Goal: Find specific page/section: Find specific page/section

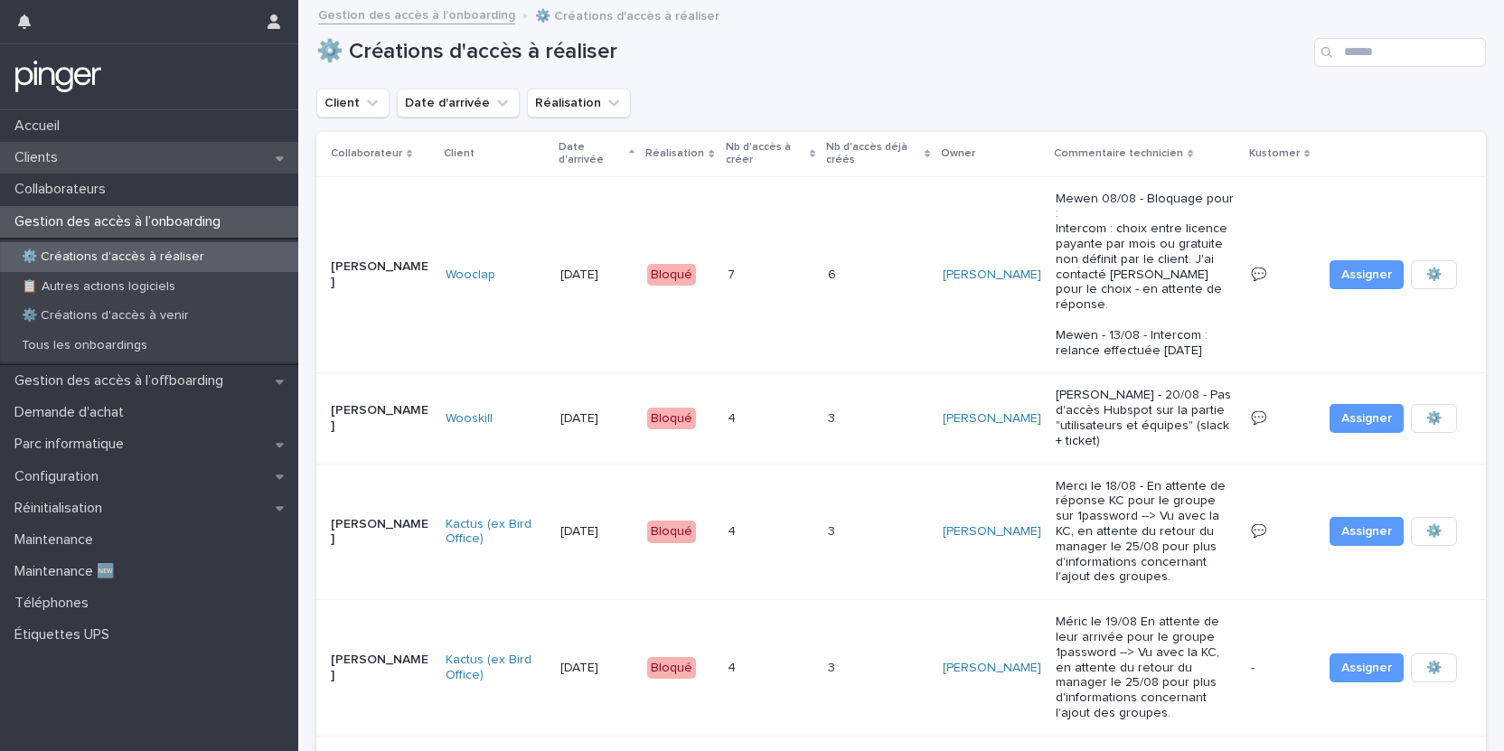
click at [92, 167] on div "Clients" at bounding box center [149, 158] width 298 height 32
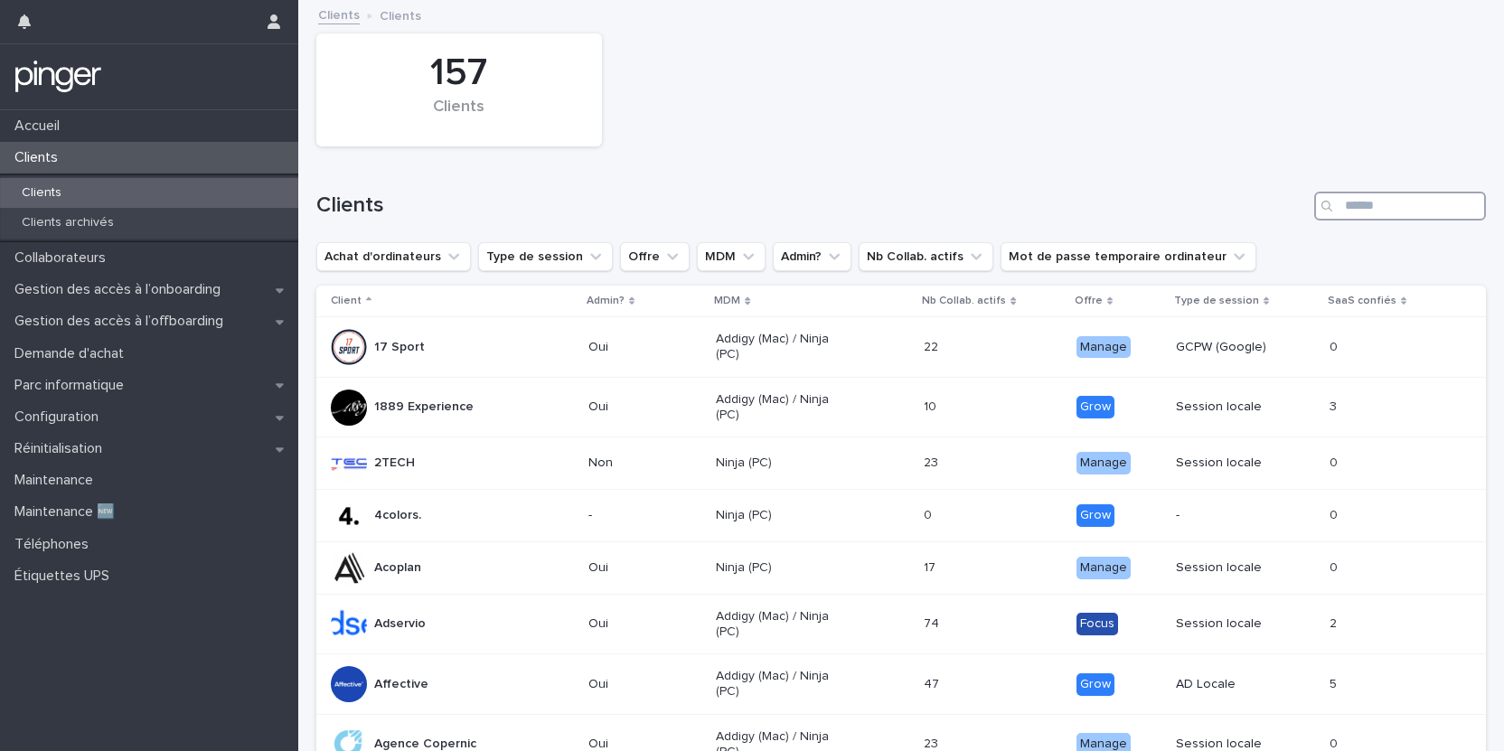
click at [1384, 220] on input "Search" at bounding box center [1400, 206] width 172 height 29
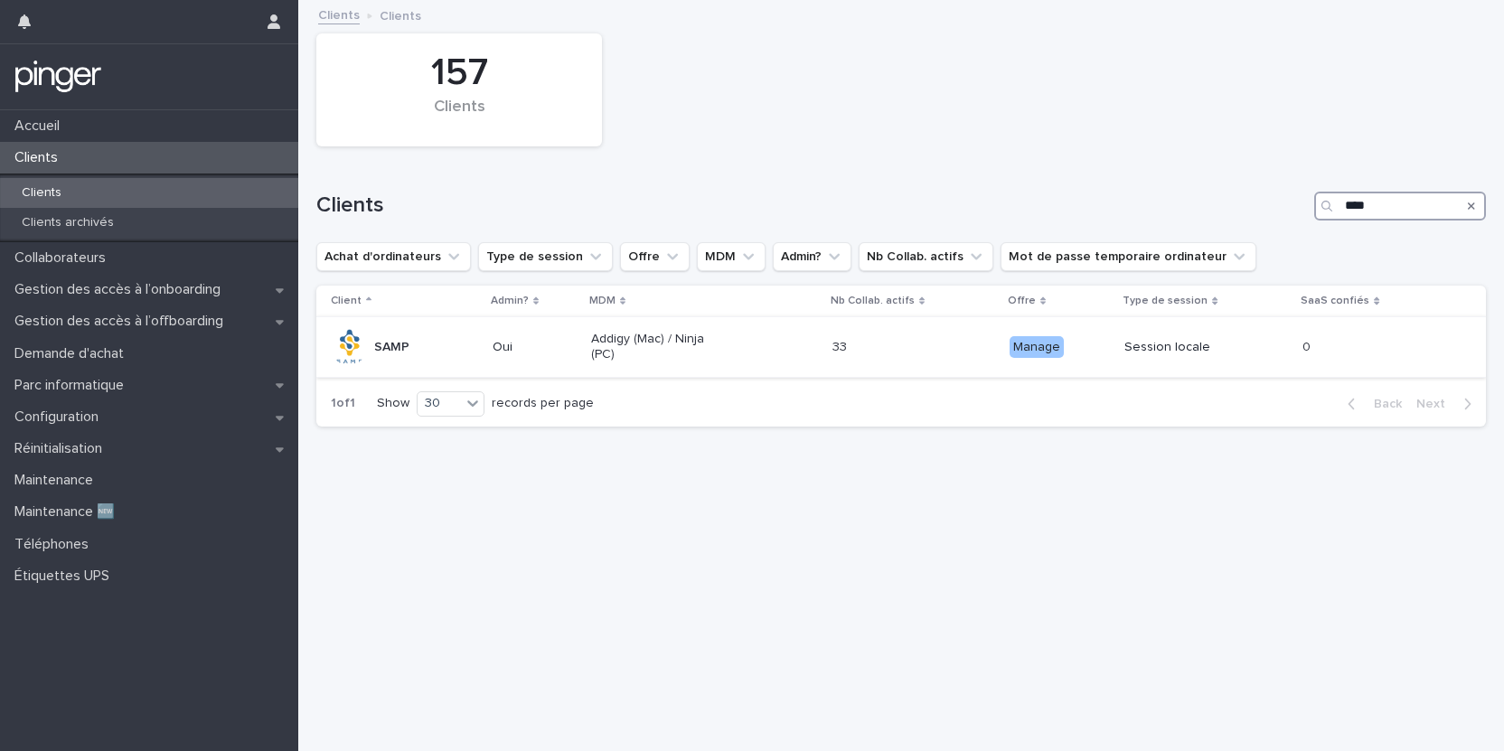
type input "****"
click at [397, 346] on p "SAMP" at bounding box center [391, 347] width 35 height 15
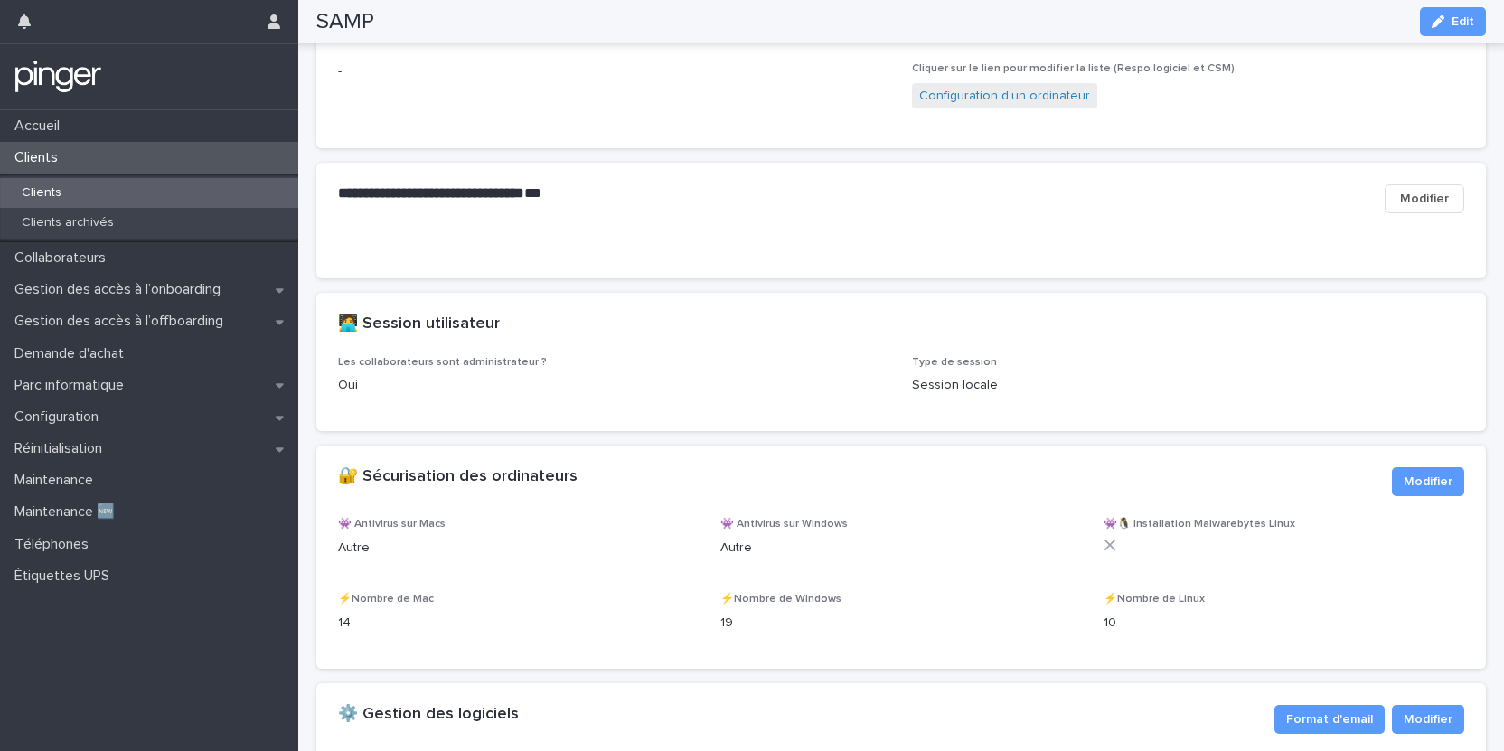
scroll to position [1629, 0]
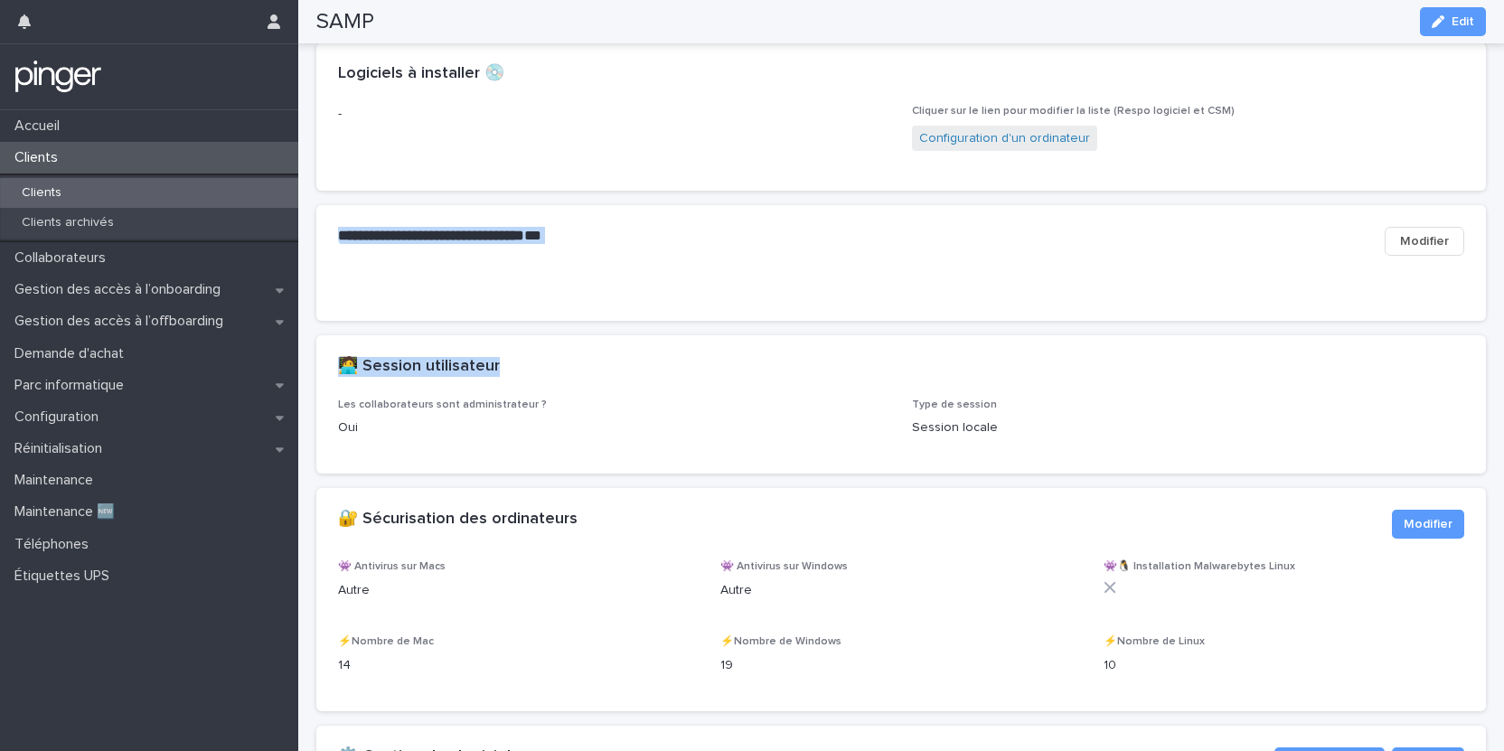
drag, startPoint x: 688, startPoint y: 430, endPoint x: 688, endPoint y: 271, distance: 159.1
click at [688, 271] on div "**********" at bounding box center [900, 241] width 1169 height 72
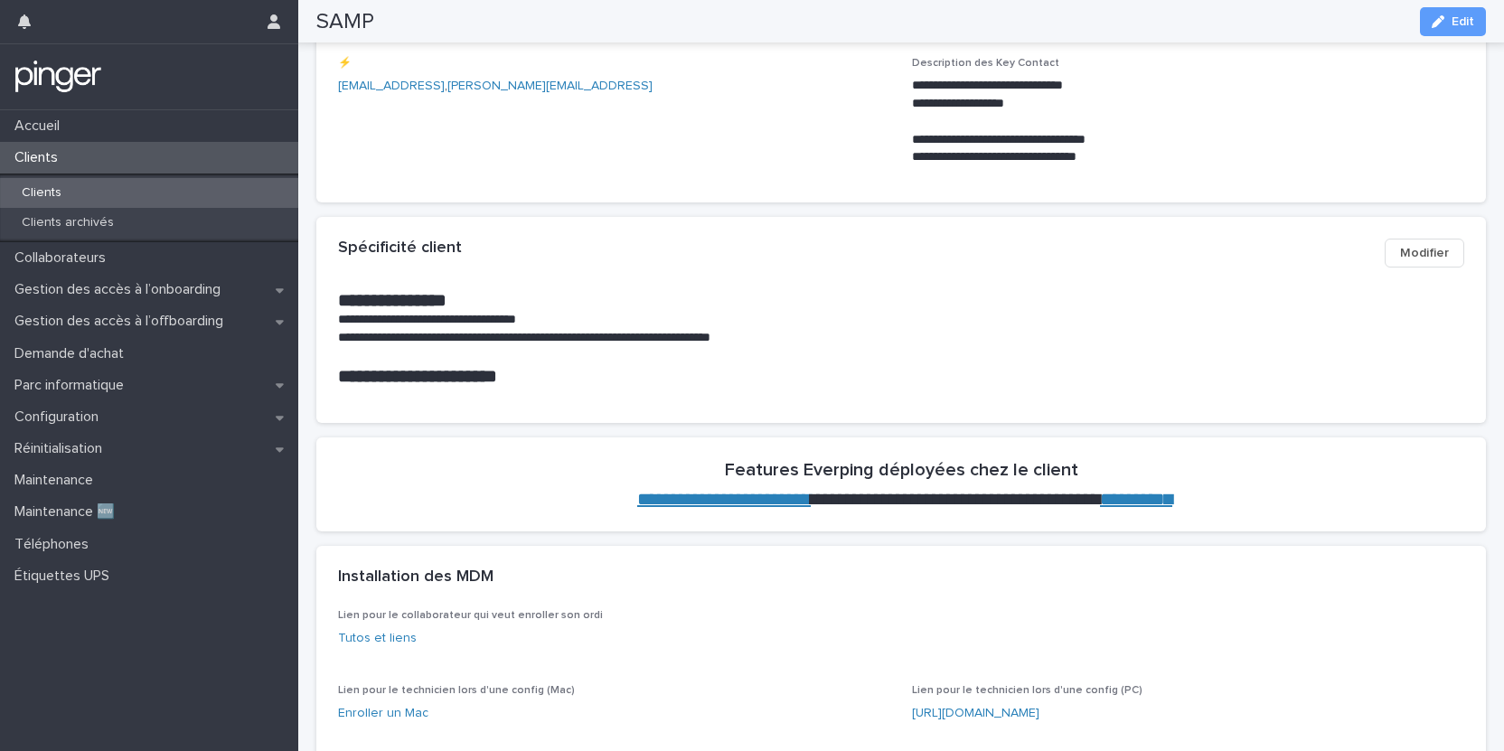
scroll to position [0, 0]
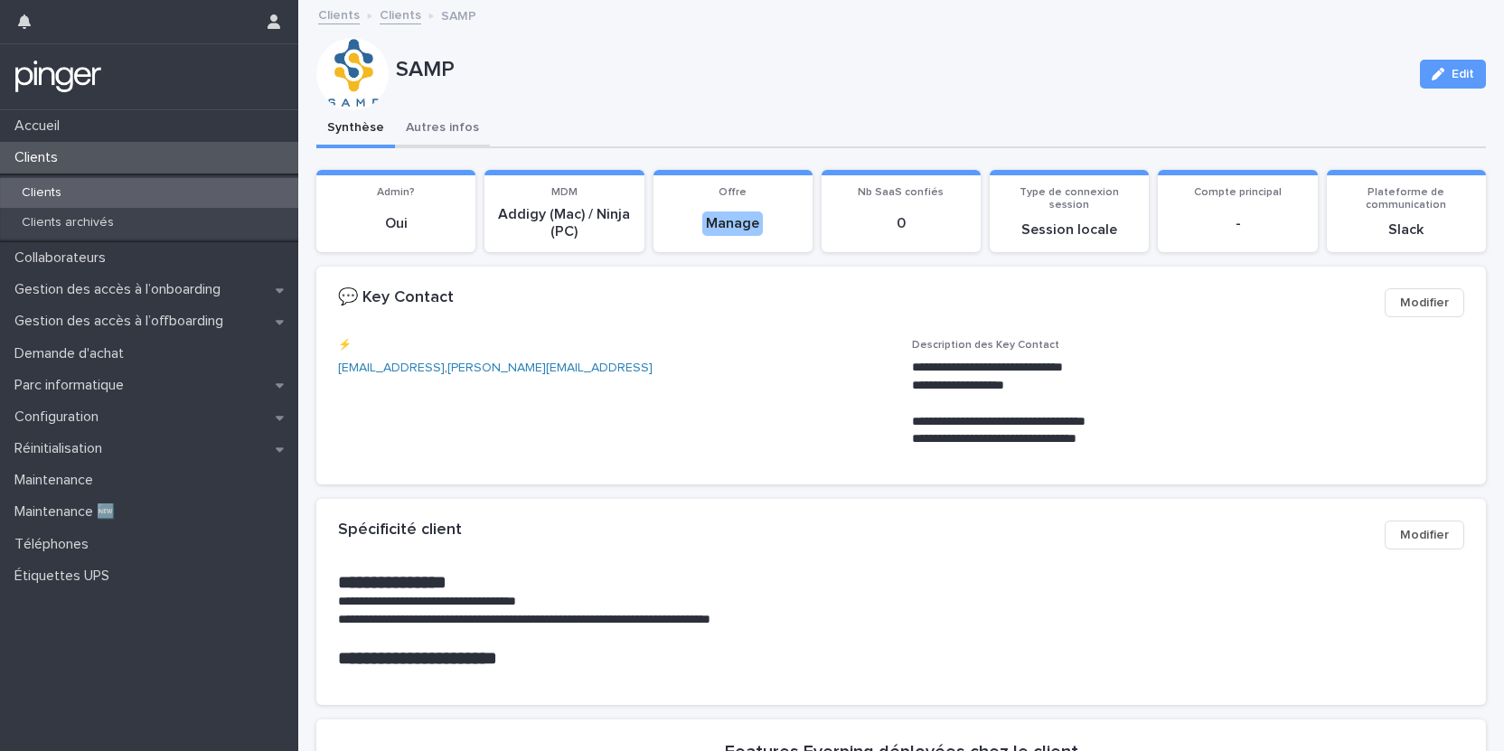
click at [441, 124] on button "Autres infos" at bounding box center [442, 129] width 95 height 38
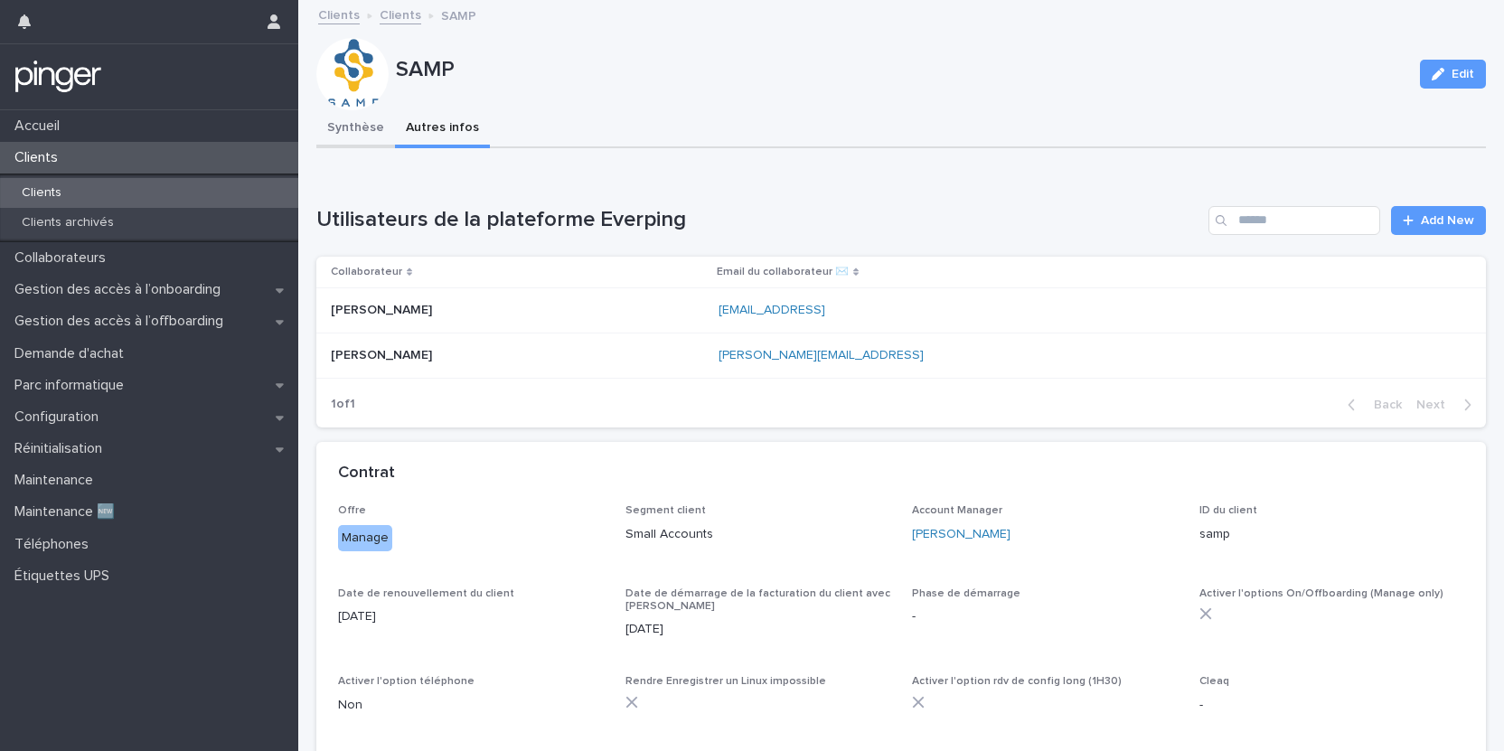
click at [354, 123] on button "Synthèse" at bounding box center [355, 129] width 79 height 38
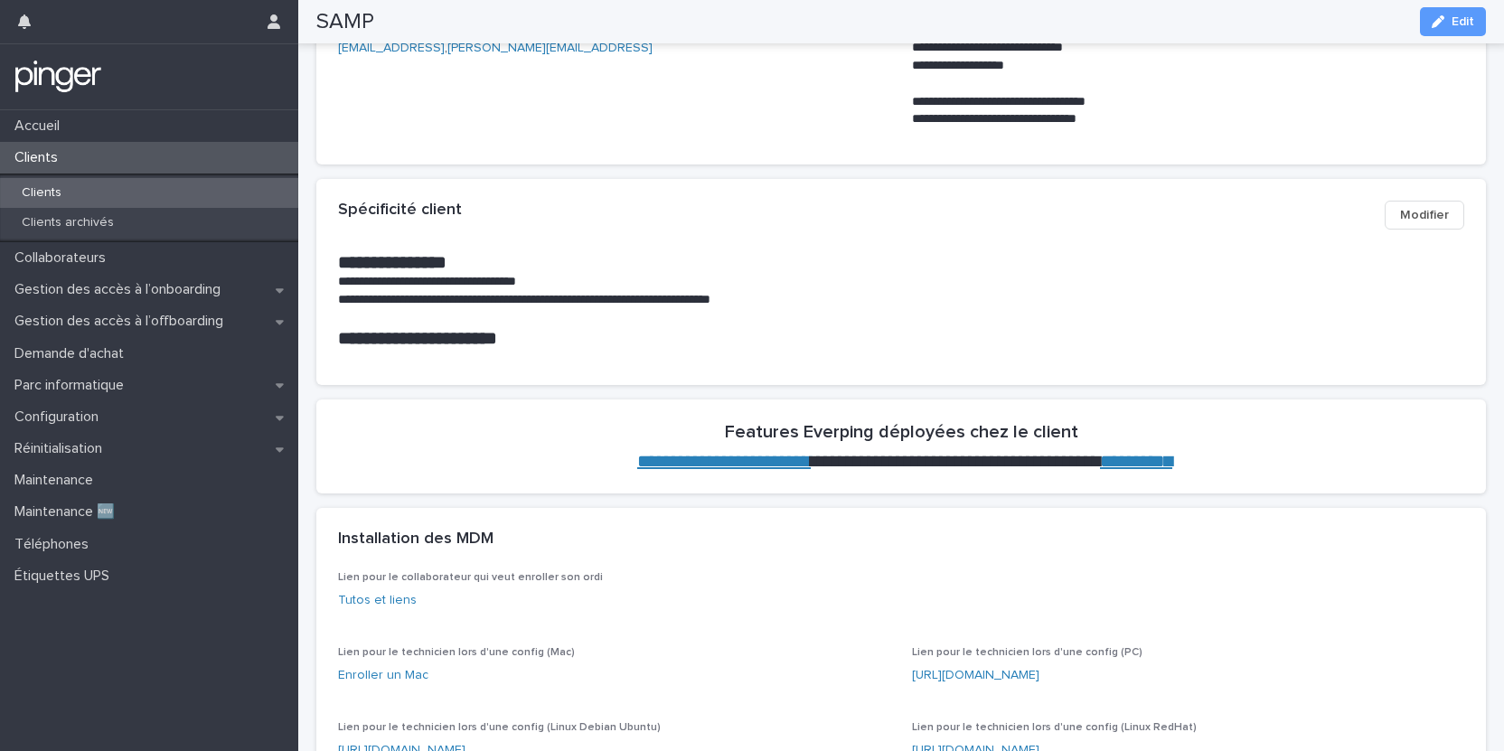
scroll to position [321, 0]
click at [70, 265] on p "Collaborateurs" at bounding box center [63, 257] width 113 height 17
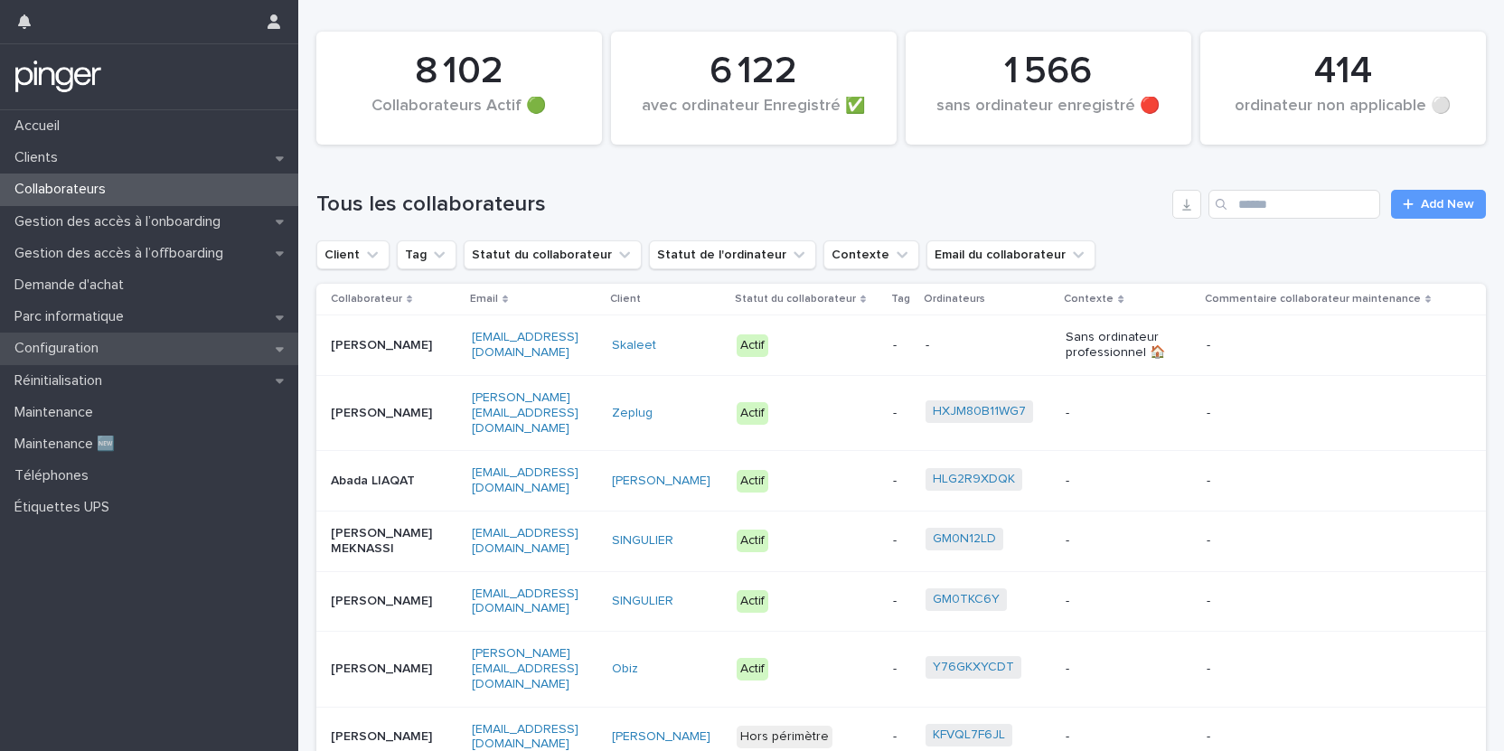
click at [121, 352] on div "Configuration" at bounding box center [149, 349] width 298 height 32
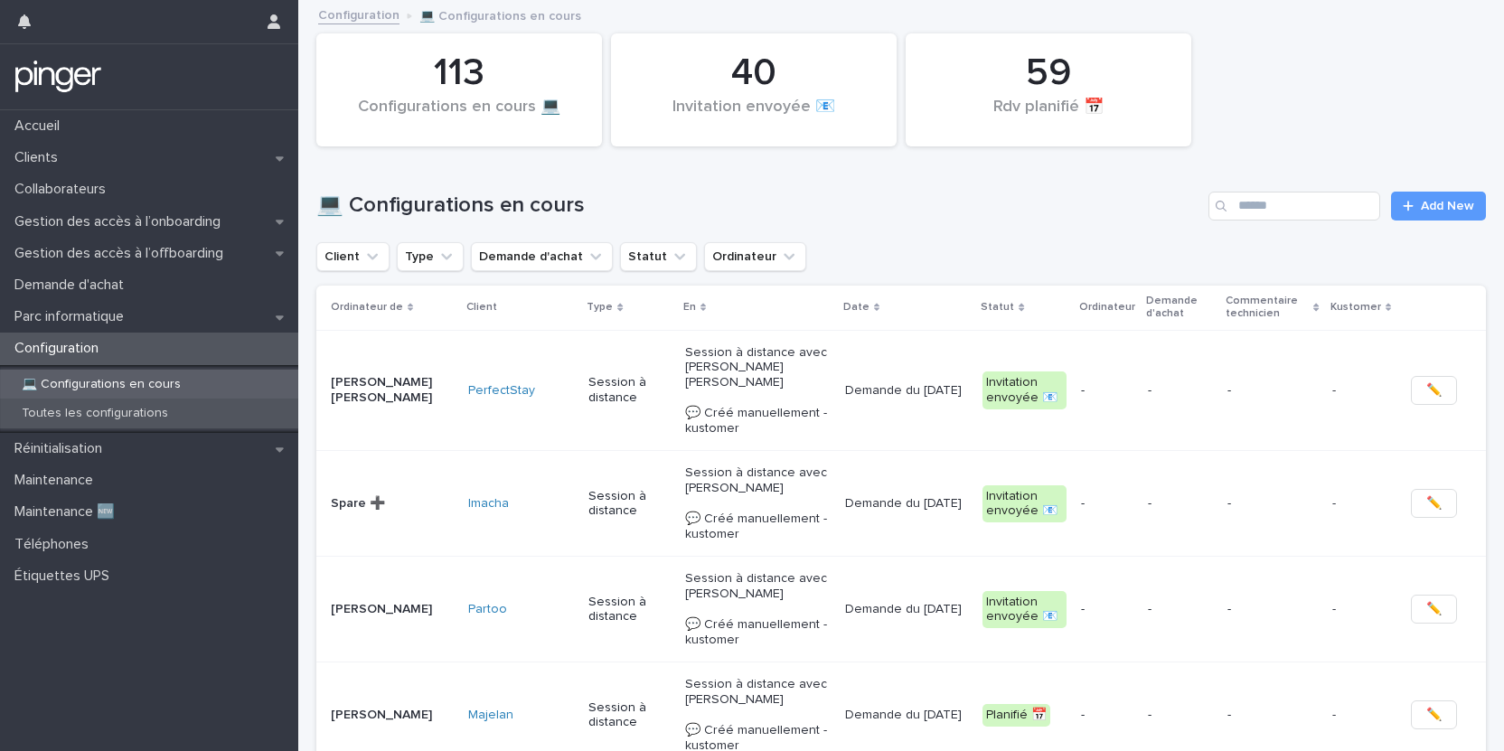
click at [170, 418] on p "Toutes les configurations" at bounding box center [94, 413] width 175 height 15
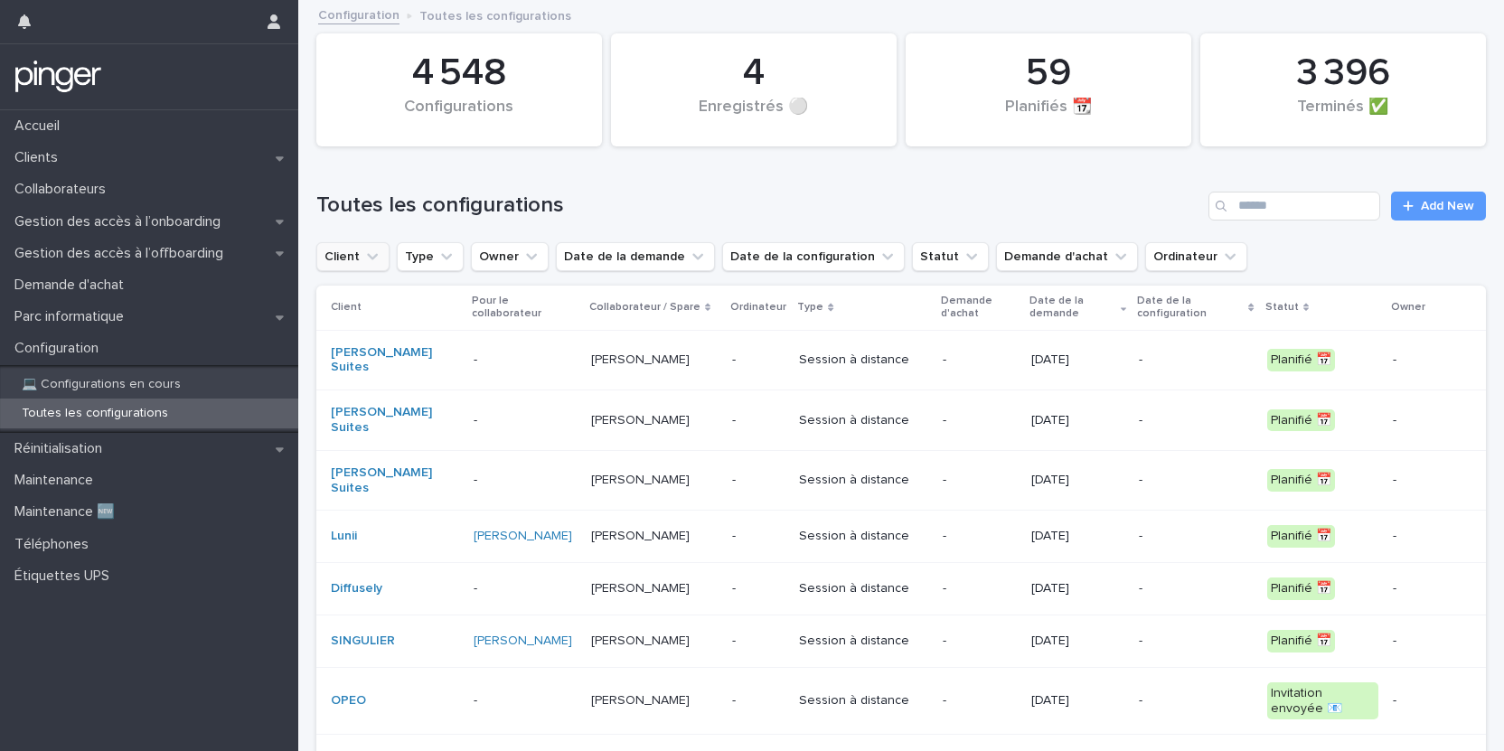
click at [366, 257] on icon "Client" at bounding box center [372, 257] width 18 height 18
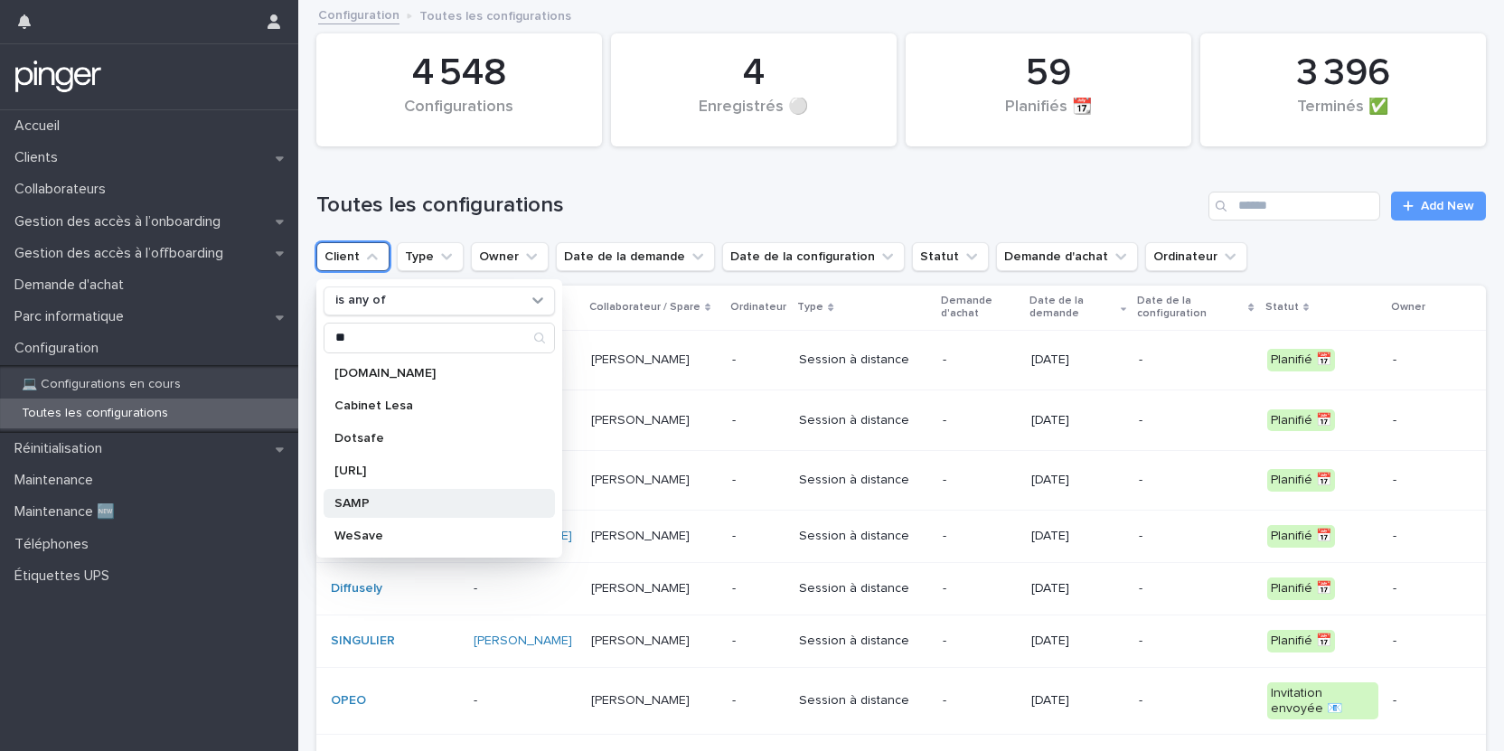
type input "**"
click at [361, 508] on p "SAMP" at bounding box center [430, 503] width 192 height 13
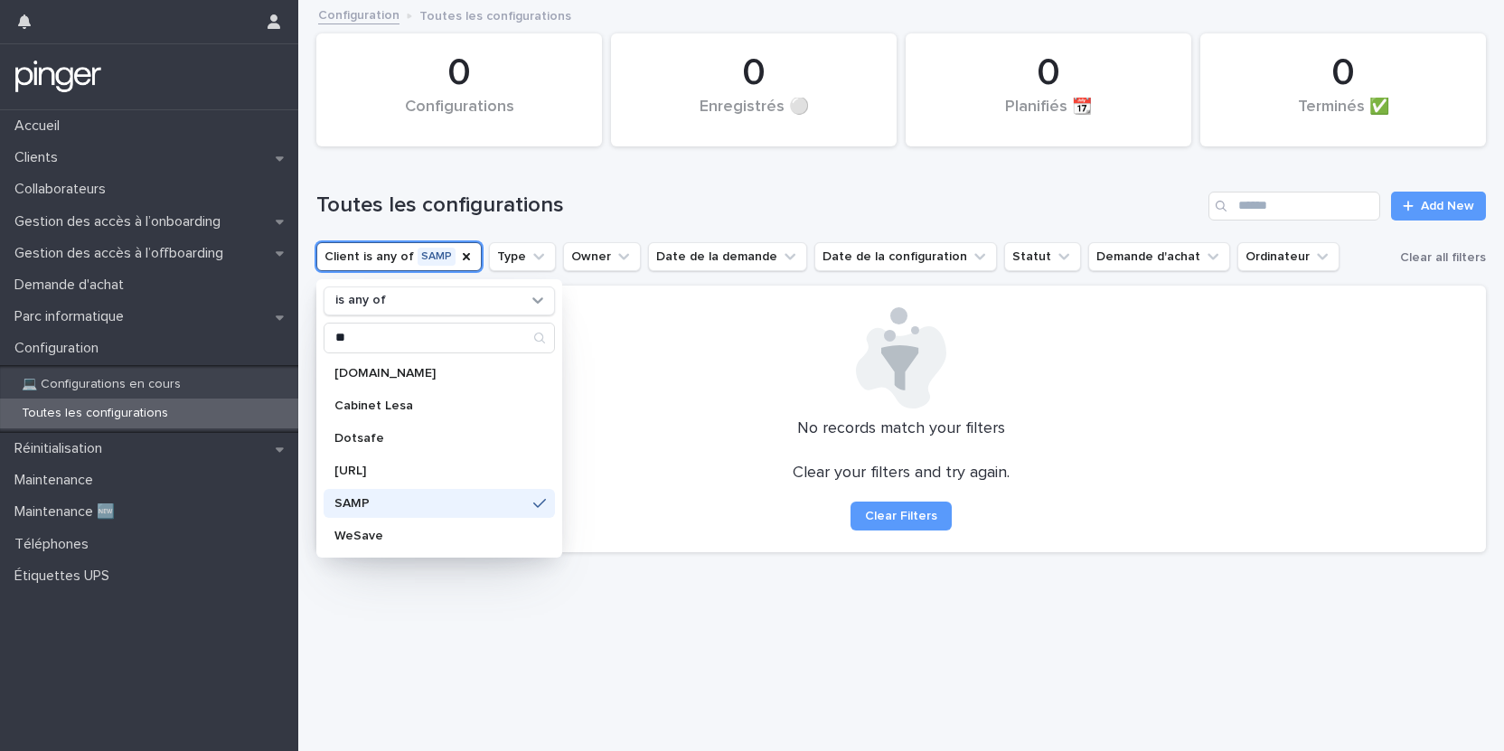
click at [433, 621] on div "Loading... Saving… Loading... Saving… 0 Planifiés 📆  0 Terminés ✅ 0 Configurati…" at bounding box center [901, 354] width 1188 height 704
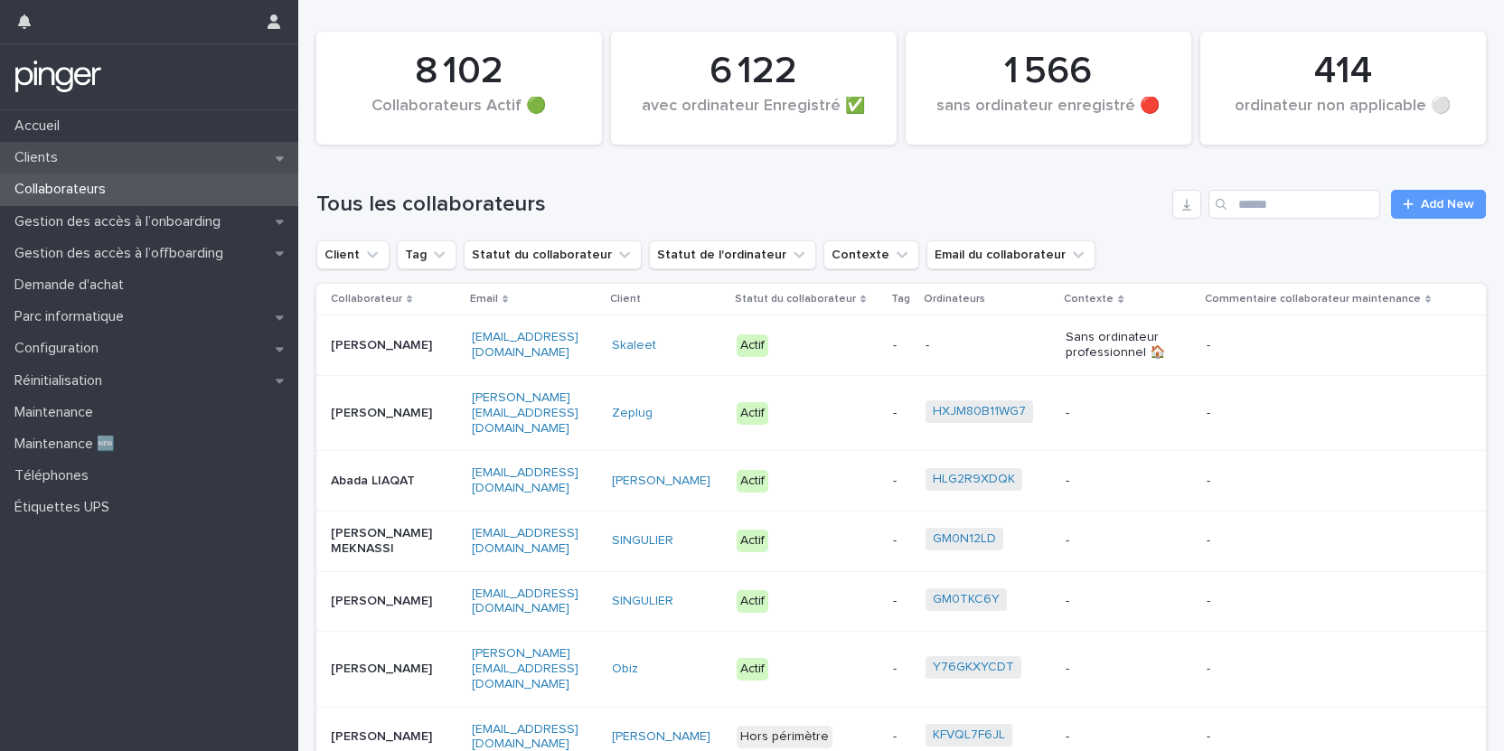
click at [117, 158] on div "Clients" at bounding box center [149, 158] width 298 height 32
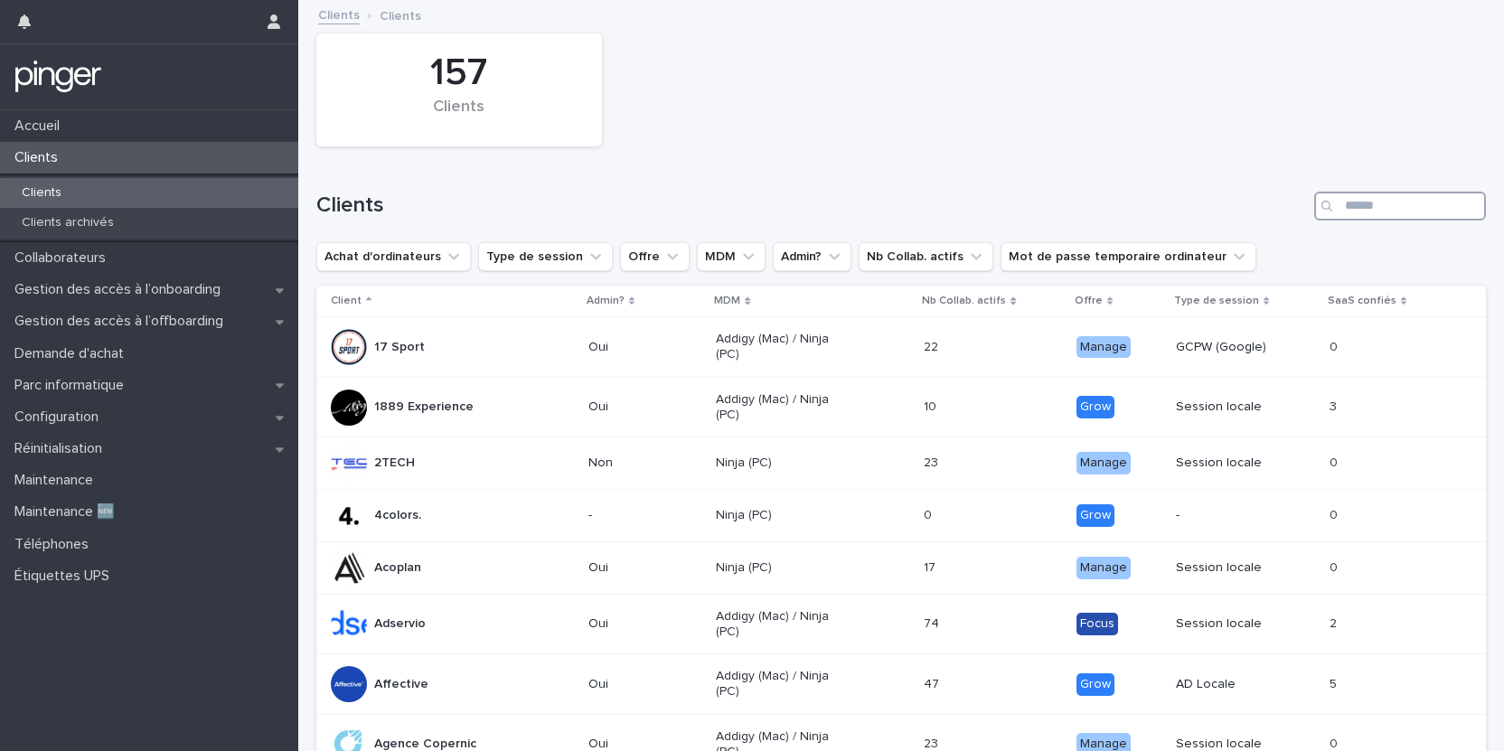
click at [1371, 215] on input "Search" at bounding box center [1400, 206] width 172 height 29
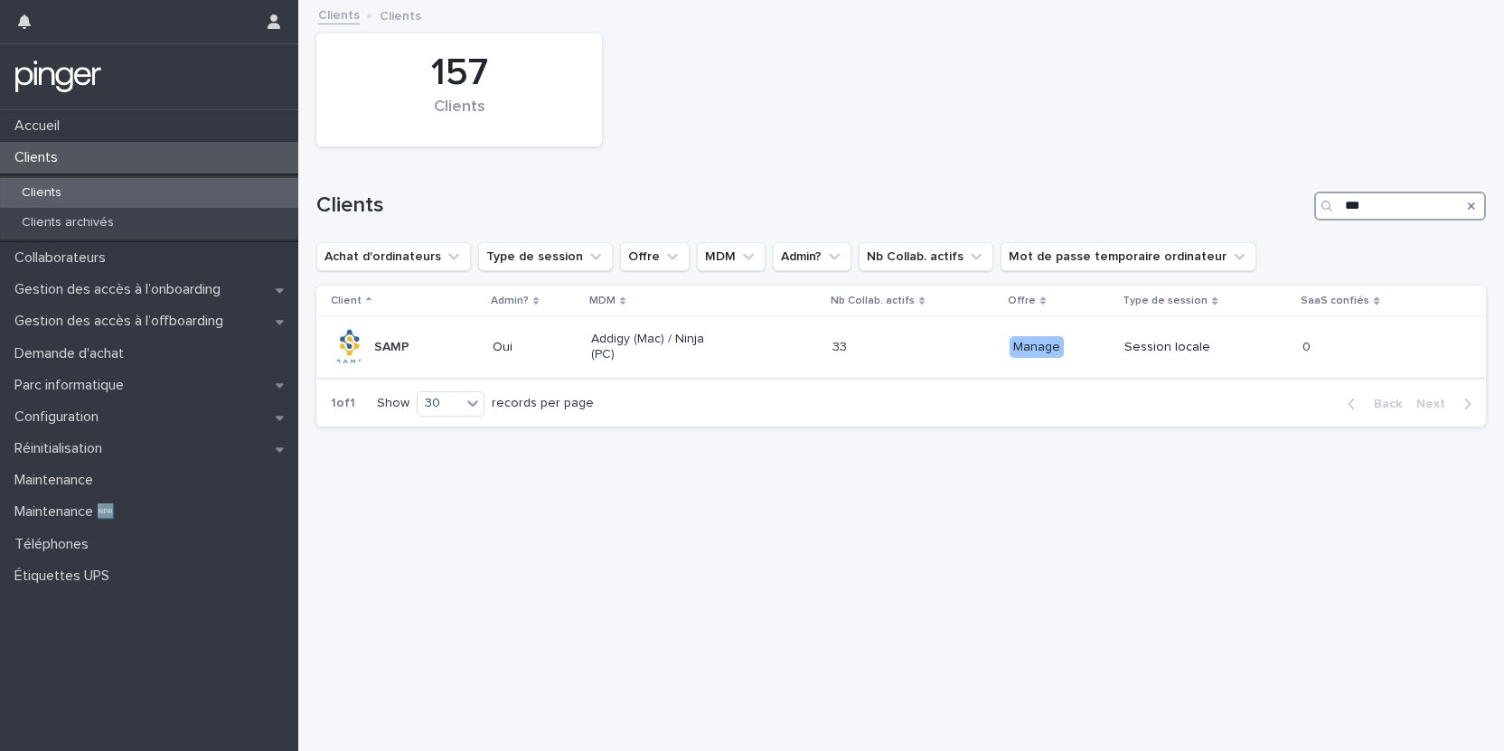
type input "***"
click at [396, 333] on div "SAMP" at bounding box center [391, 348] width 35 height 30
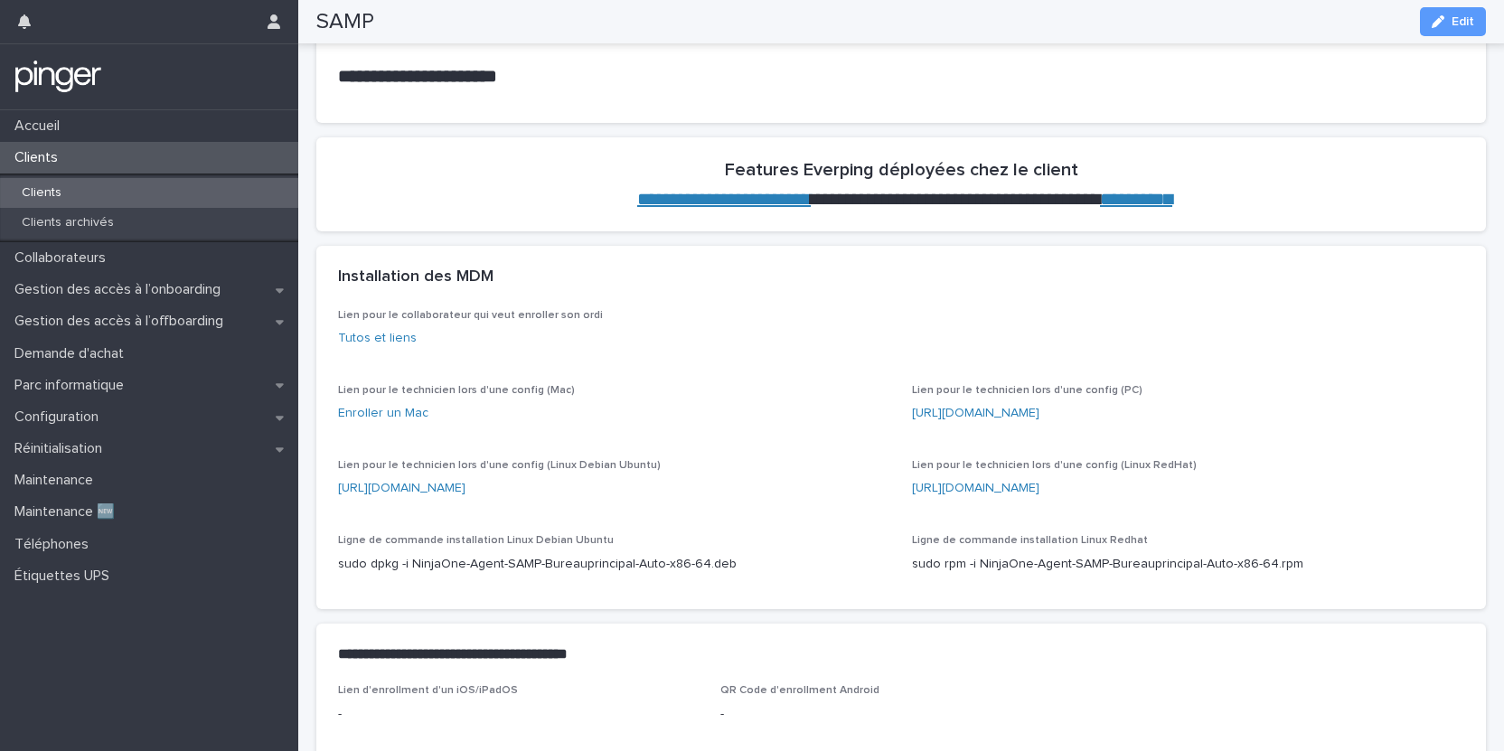
scroll to position [615, 0]
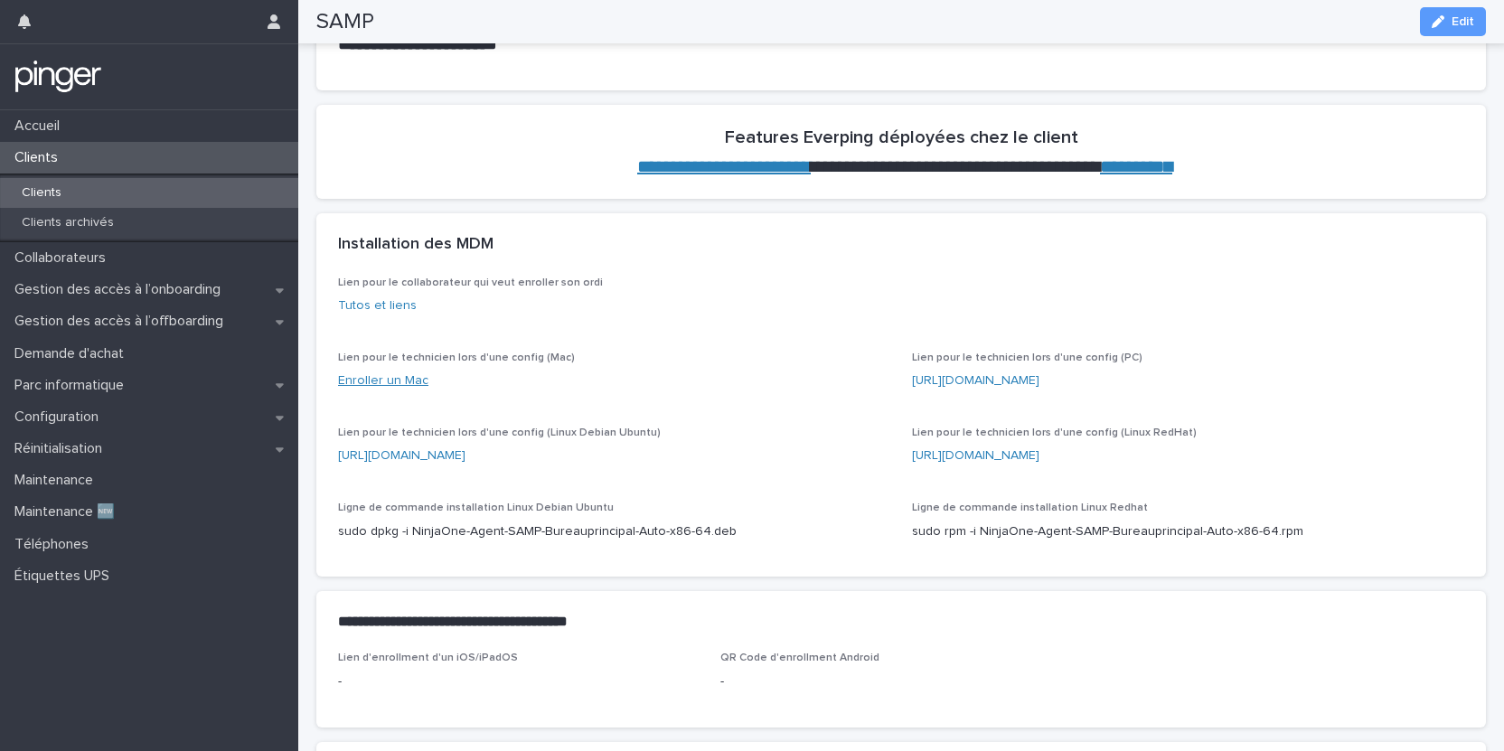
click at [407, 383] on link "Enroller un Mac" at bounding box center [383, 380] width 90 height 13
click at [382, 308] on link "Tutos et liens" at bounding box center [377, 305] width 79 height 13
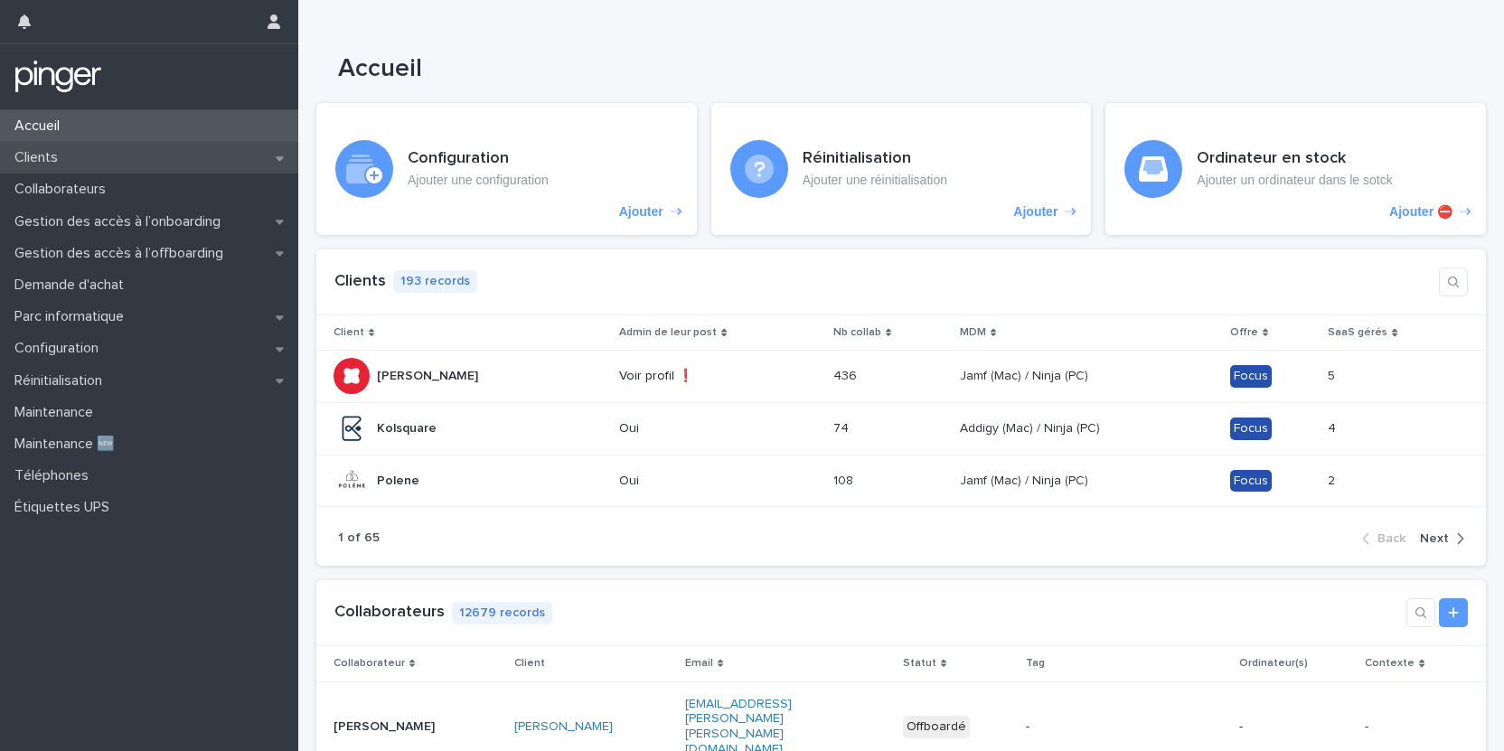
click at [64, 165] on p "Clients" at bounding box center [39, 157] width 65 height 17
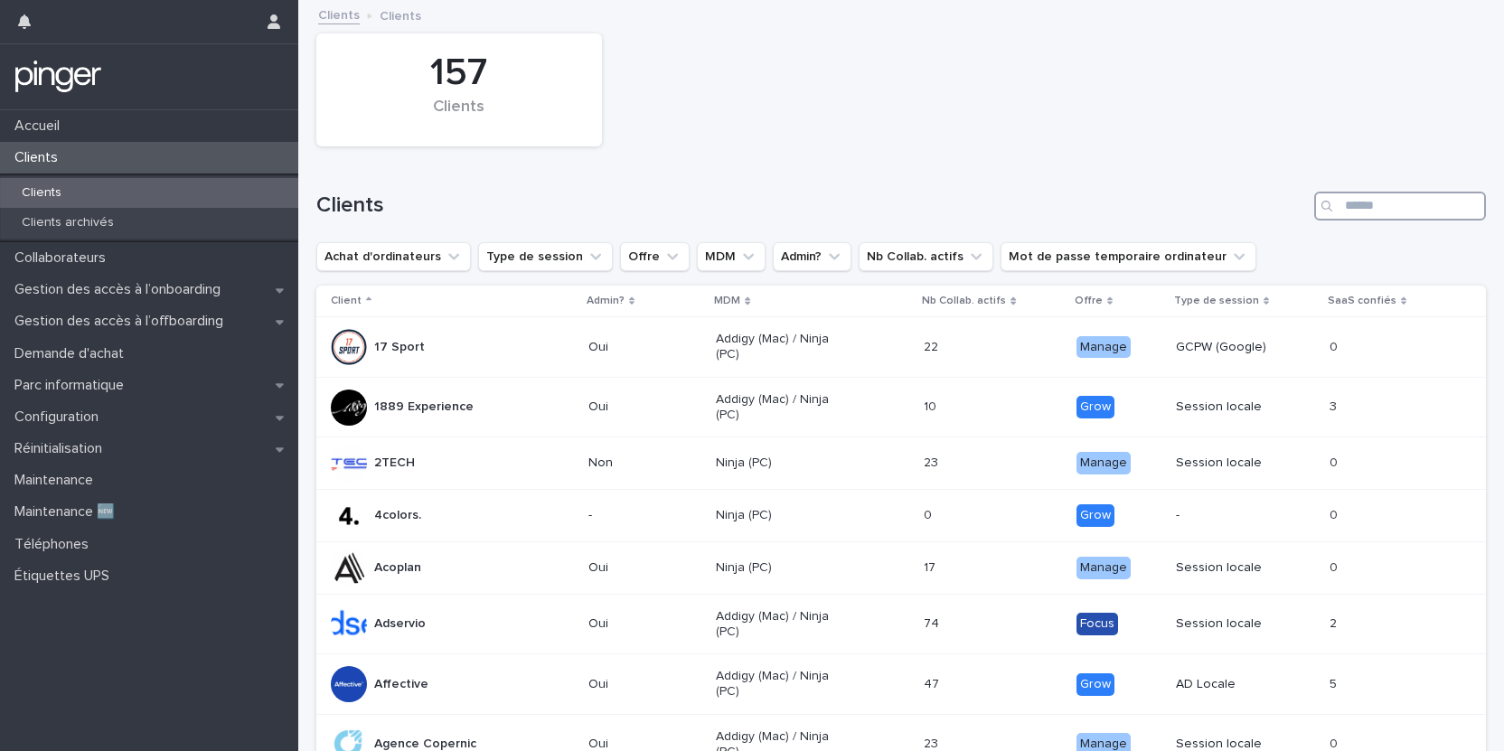
click at [1377, 207] on input "Search" at bounding box center [1400, 206] width 172 height 29
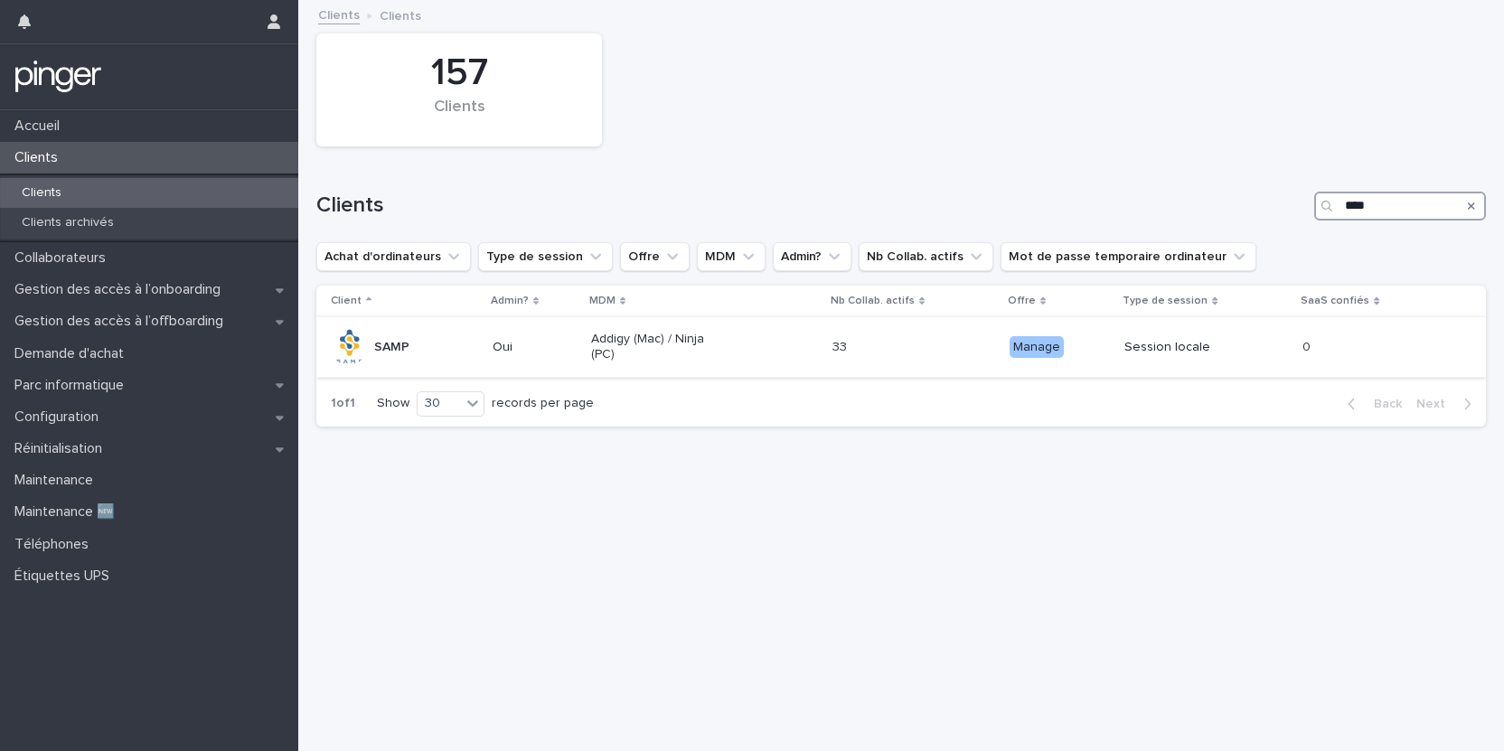
type input "****"
click at [380, 343] on p "SAMP" at bounding box center [391, 347] width 35 height 15
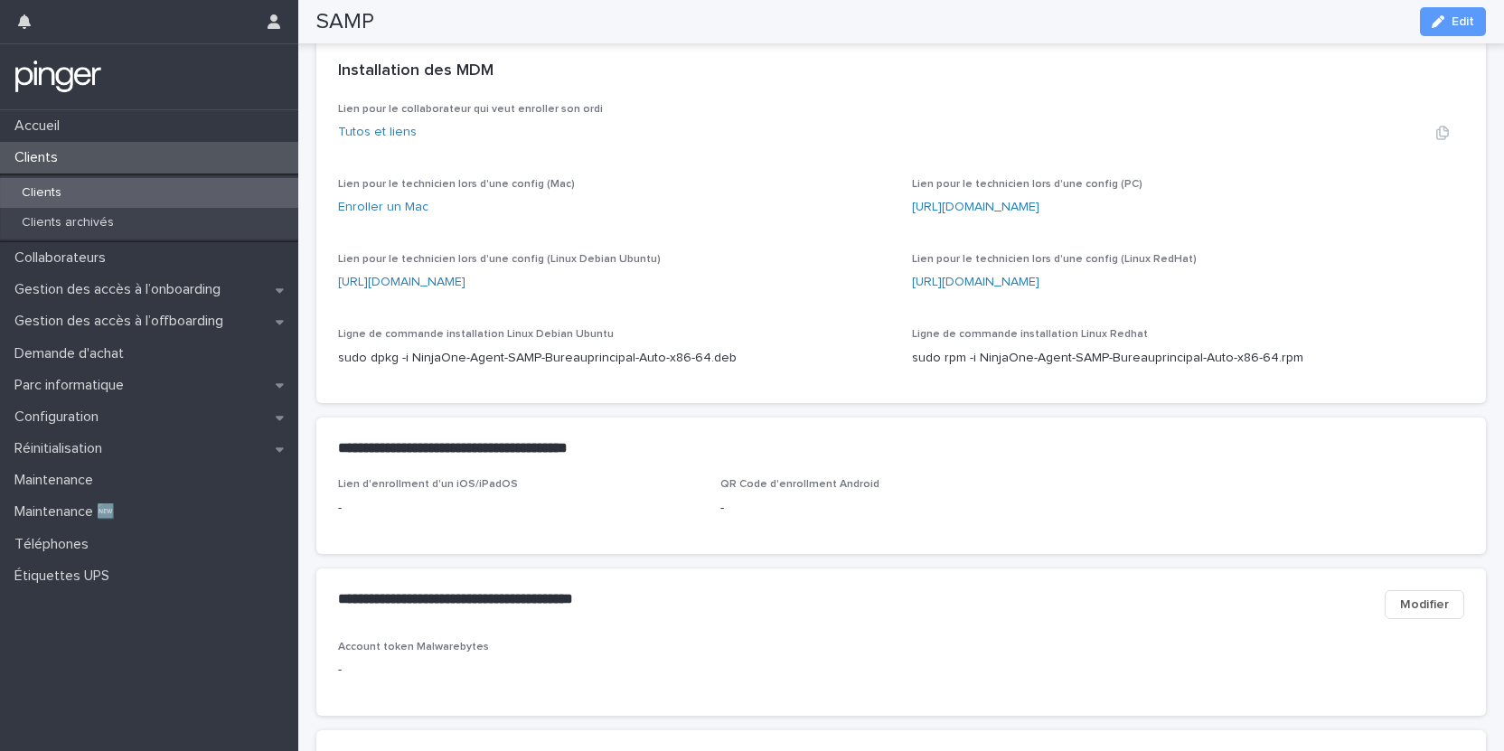
scroll to position [794, 0]
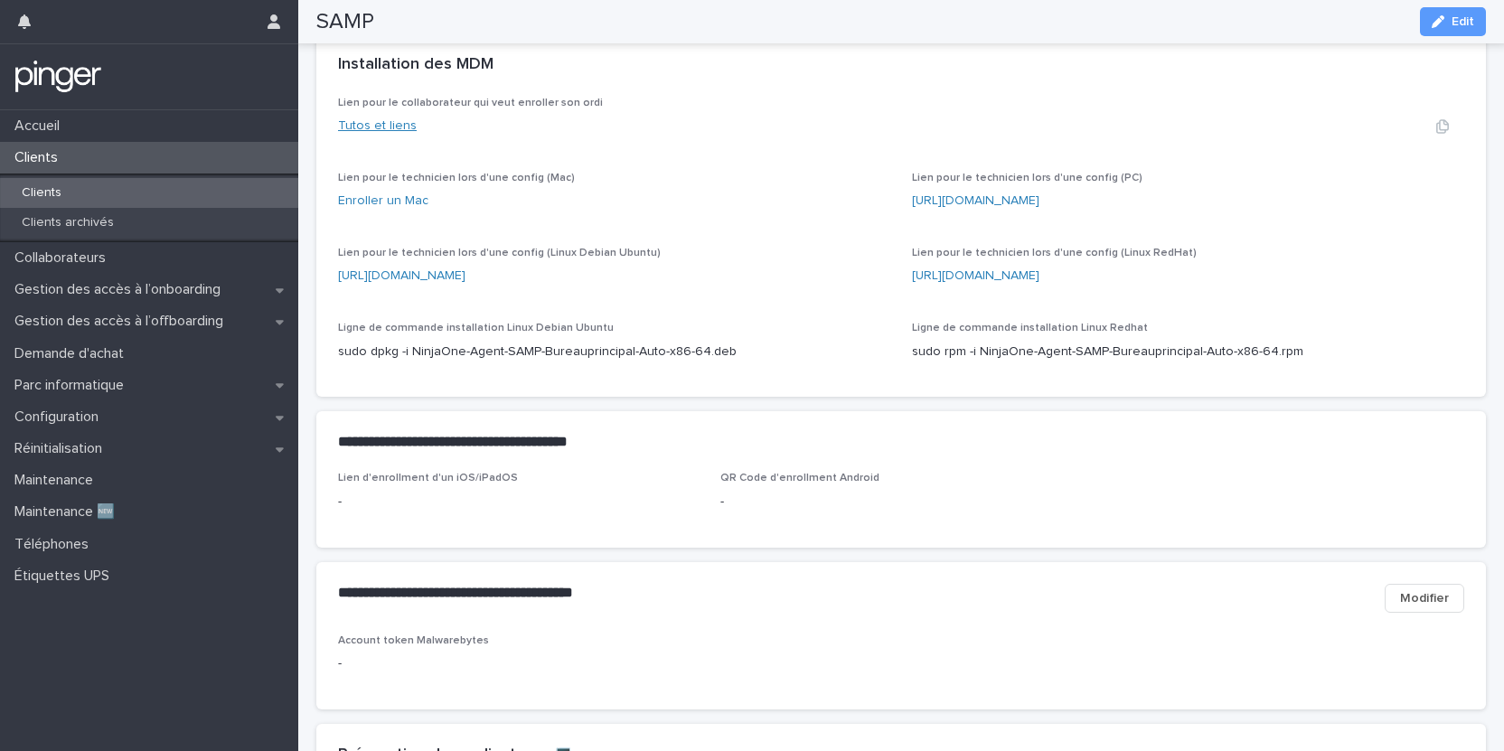
click at [390, 124] on link "Tutos et liens" at bounding box center [377, 125] width 79 height 13
